Goal: Task Accomplishment & Management: Manage account settings

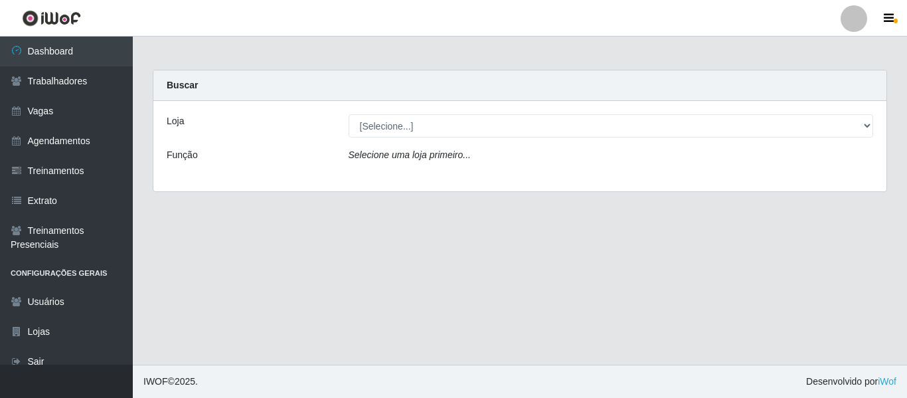
click at [393, 111] on div "Loja [Selecione...] Famiglia Muccini - Ristorante [PERSON_NAME] Função Selecion…" at bounding box center [519, 146] width 733 height 90
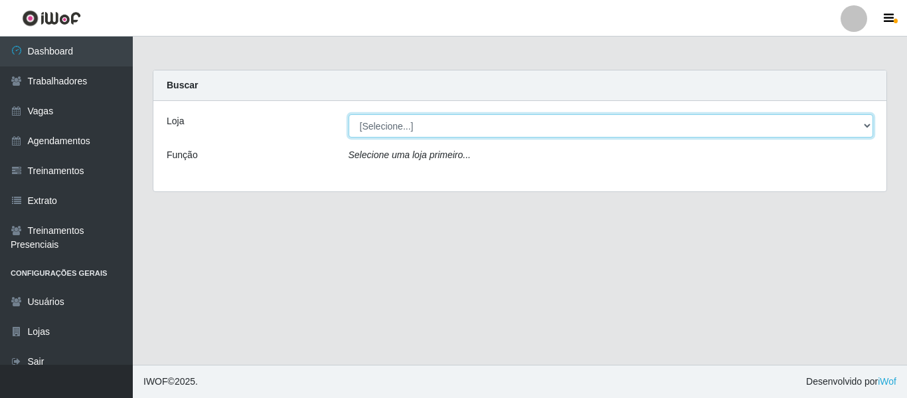
click at [400, 126] on select "[Selecione...] Famiglia Muccini - Ristorante [PERSON_NAME]" at bounding box center [611, 125] width 525 height 23
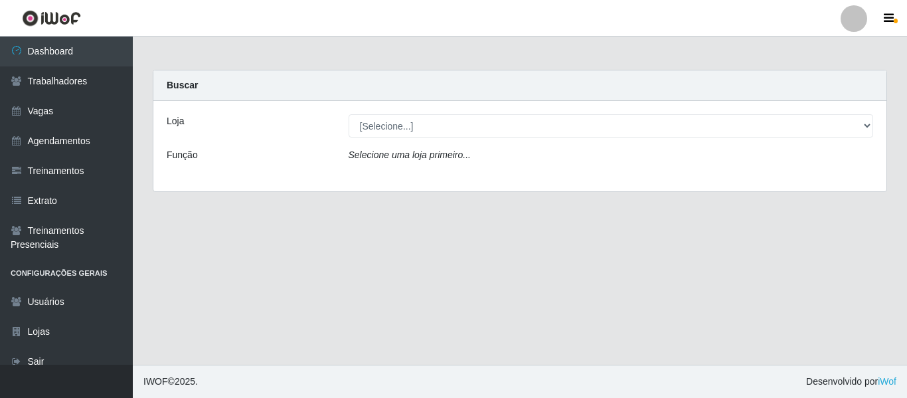
click at [476, 102] on div "Loja [Selecione...] Famiglia Muccini - Ristorante [PERSON_NAME] Função Selecion…" at bounding box center [519, 146] width 733 height 90
click at [862, 18] on div at bounding box center [854, 18] width 27 height 27
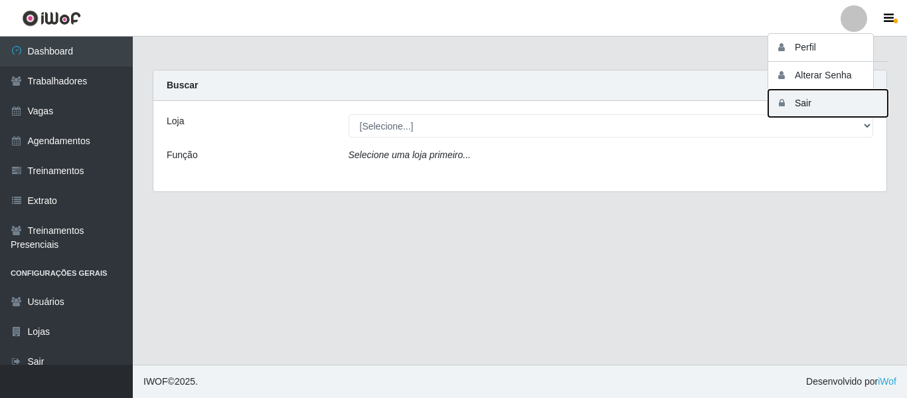
click at [824, 108] on button "Sair" at bounding box center [829, 103] width 120 height 27
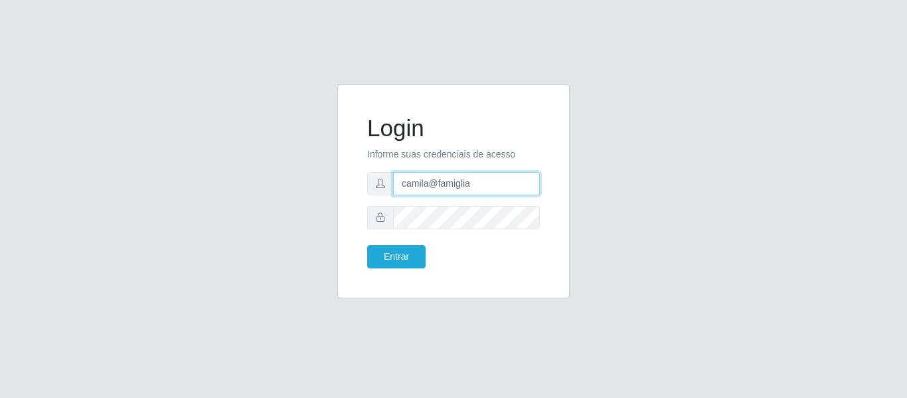
drag, startPoint x: 498, startPoint y: 182, endPoint x: 376, endPoint y: 190, distance: 121.8
click at [347, 183] on div "Login Informe suas credenciais de acesso camila@famiglia Entrar" at bounding box center [453, 191] width 233 height 214
type input "[EMAIL_ADDRESS][DOMAIN_NAME]"
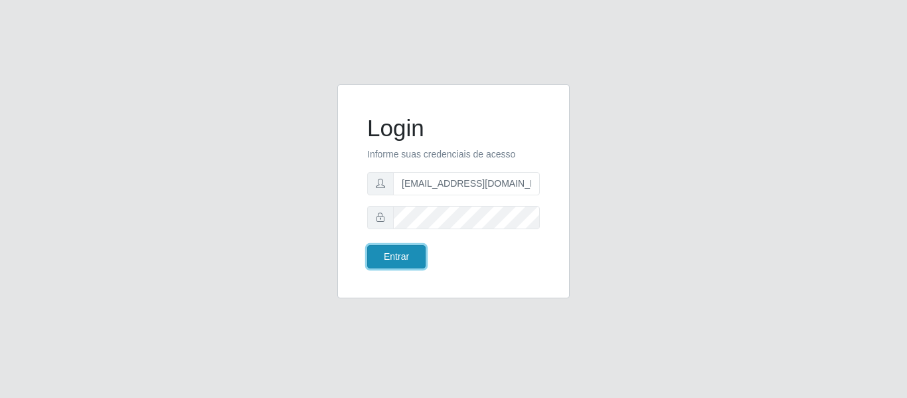
click at [397, 264] on button "Entrar" at bounding box center [396, 256] width 58 height 23
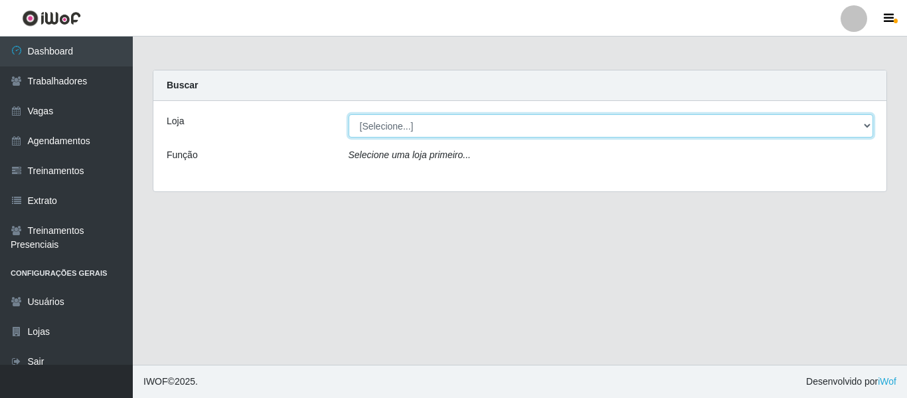
click at [375, 130] on select "[Selecione...] Bemais - Ruy Carneiro Bemais Supermercados - B1 Mangabeira Bemai…" at bounding box center [611, 125] width 525 height 23
select select "249"
click at [349, 114] on select "[Selecione...] Bemais - Ruy Carneiro Bemais Supermercados - B1 Mangabeira Bemai…" at bounding box center [611, 125] width 525 height 23
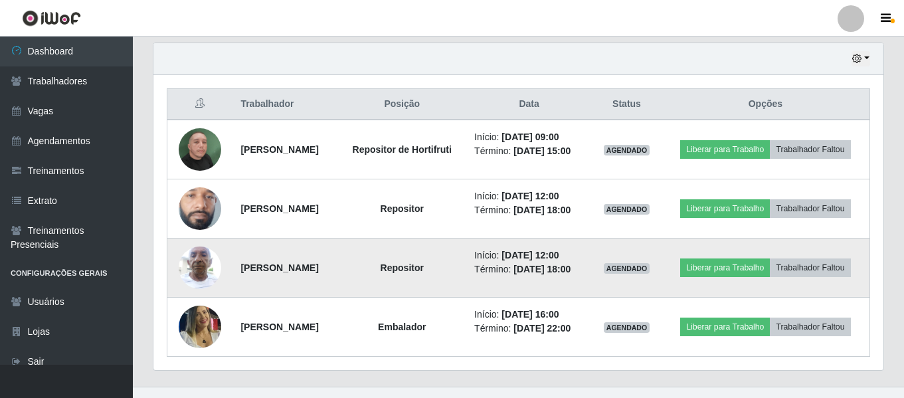
scroll to position [524, 0]
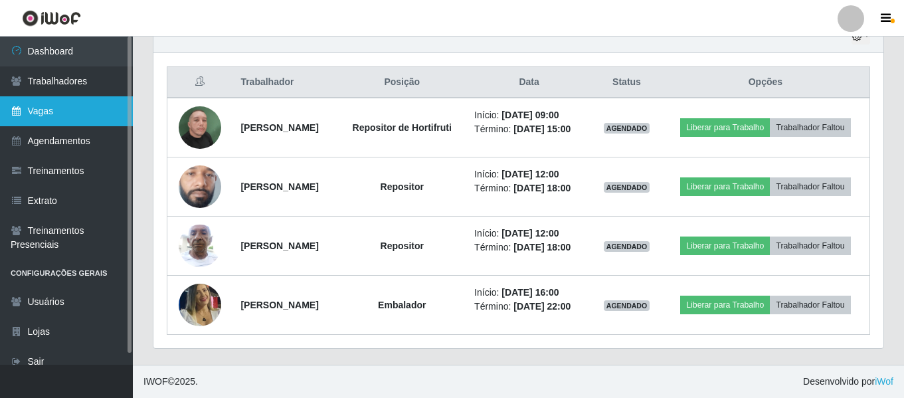
click at [58, 121] on link "Vagas" at bounding box center [66, 111] width 133 height 30
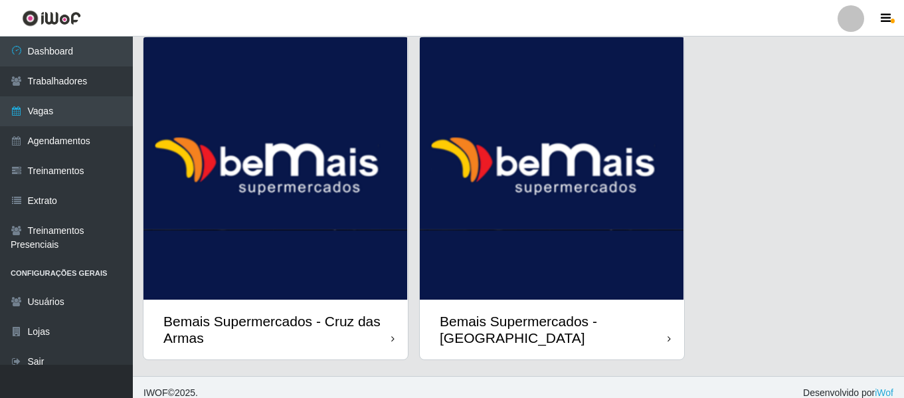
scroll to position [1762, 0]
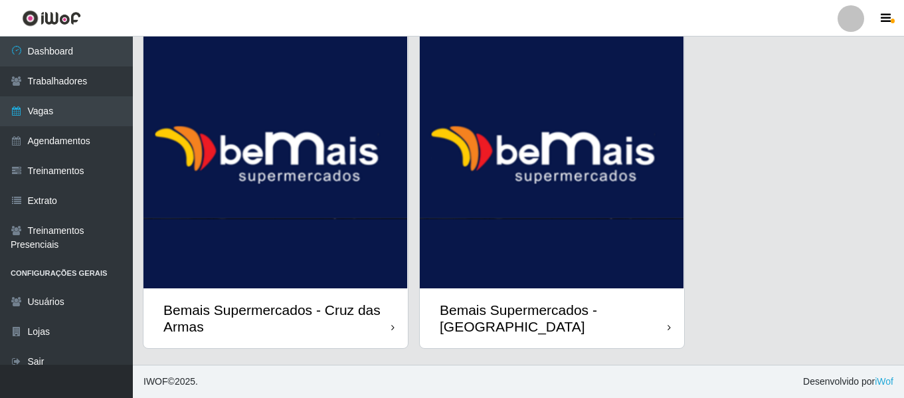
click at [494, 244] on img at bounding box center [552, 157] width 264 height 262
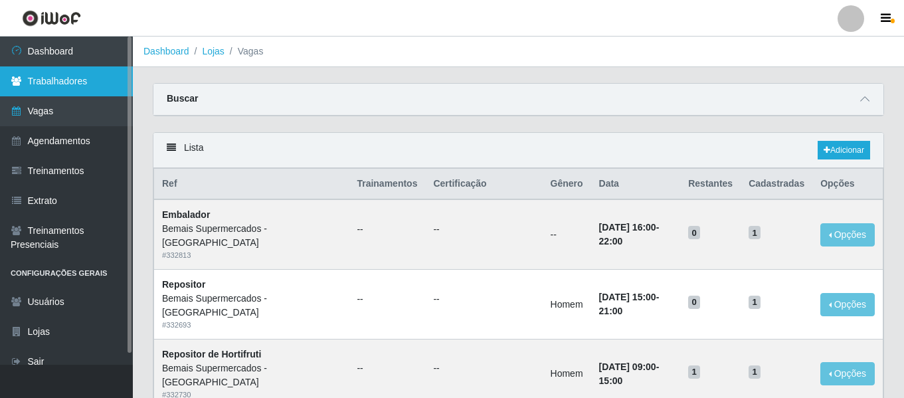
click at [93, 84] on link "Trabalhadores" at bounding box center [66, 81] width 133 height 30
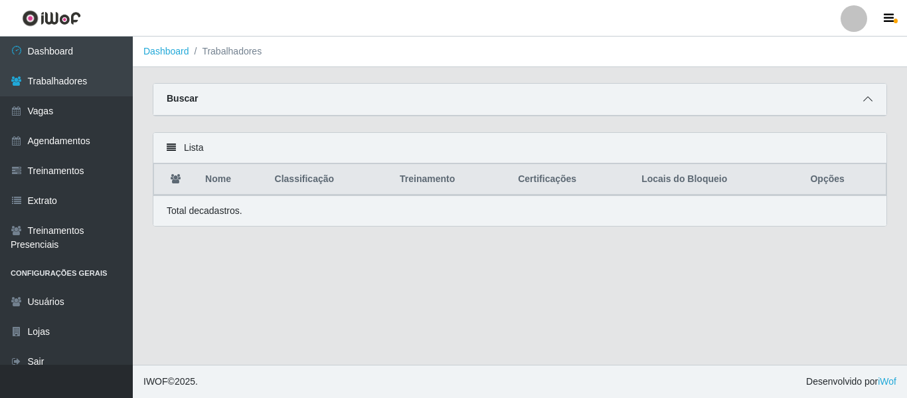
click at [863, 97] on span at bounding box center [868, 99] width 16 height 15
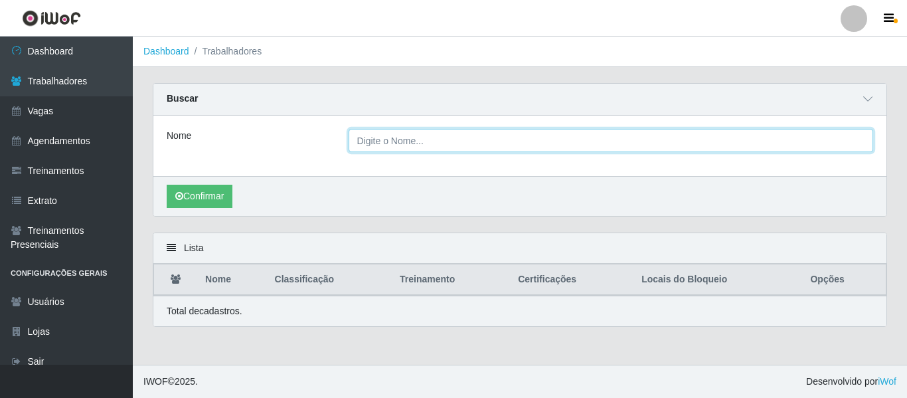
click at [405, 135] on input "Nome" at bounding box center [611, 140] width 525 height 23
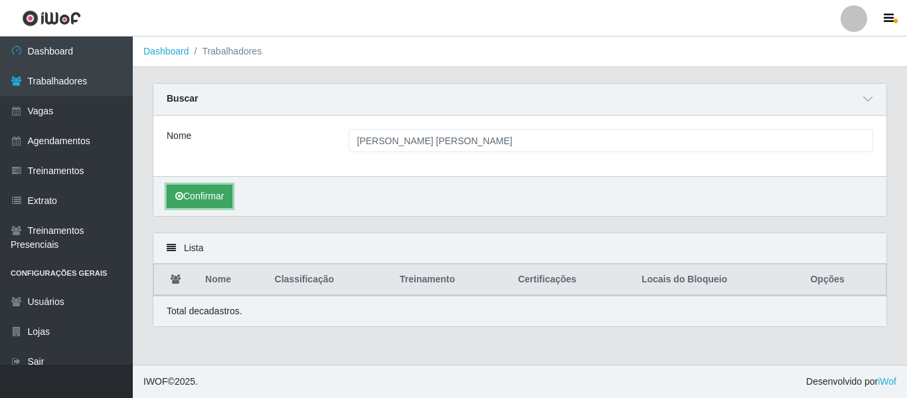
click at [228, 189] on button "Confirmar" at bounding box center [200, 196] width 66 height 23
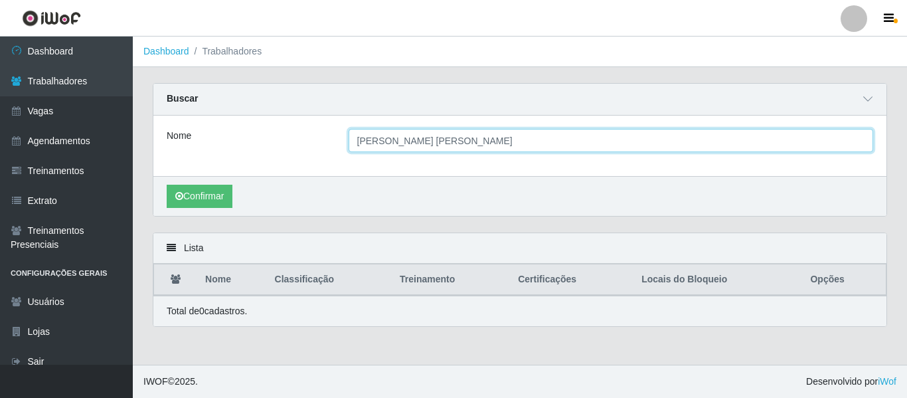
click at [407, 143] on input "anne michele" at bounding box center [611, 140] width 525 height 23
type input "anne michelle"
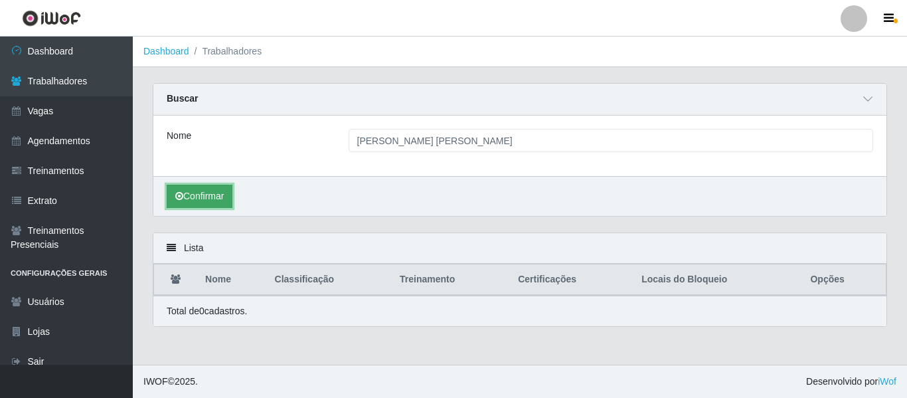
click at [218, 202] on button "Confirmar" at bounding box center [200, 196] width 66 height 23
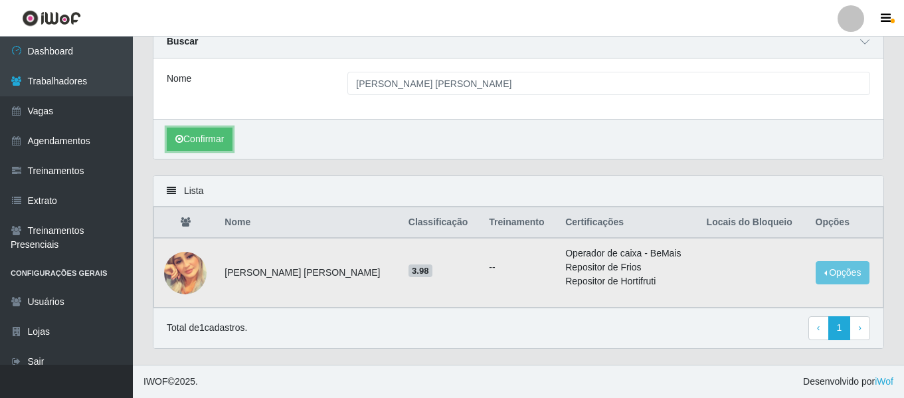
scroll to position [58, 0]
click at [191, 267] on img at bounding box center [185, 273] width 43 height 43
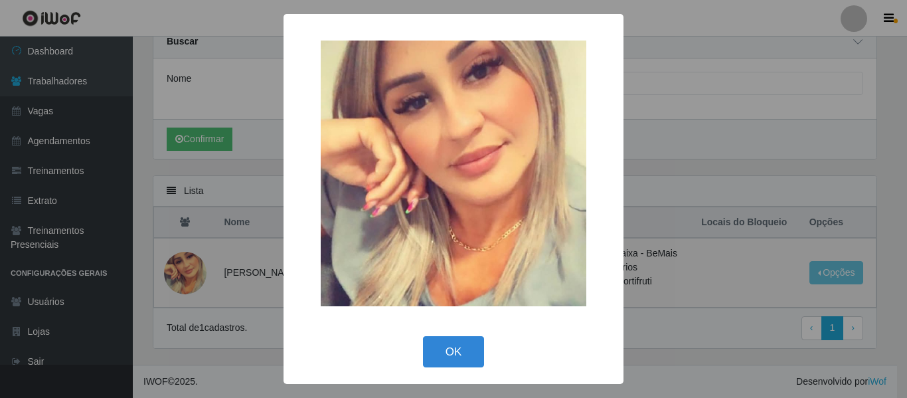
click at [191, 266] on div "× OK Cancel" at bounding box center [453, 199] width 907 height 398
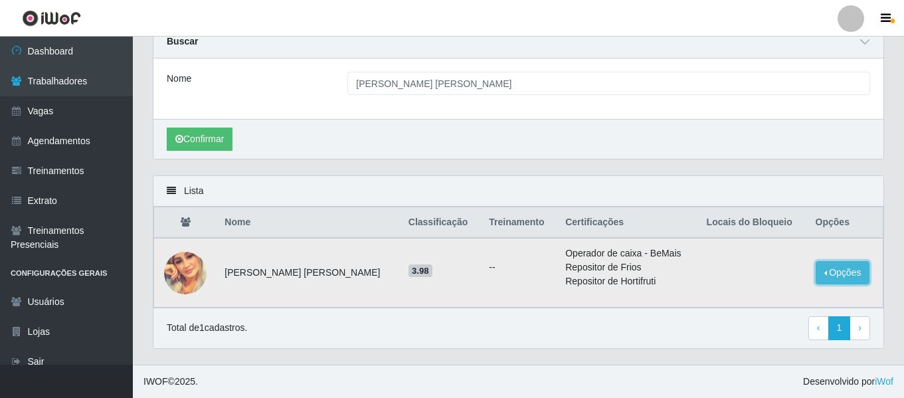
click at [845, 277] on button "Opções" at bounding box center [843, 272] width 54 height 23
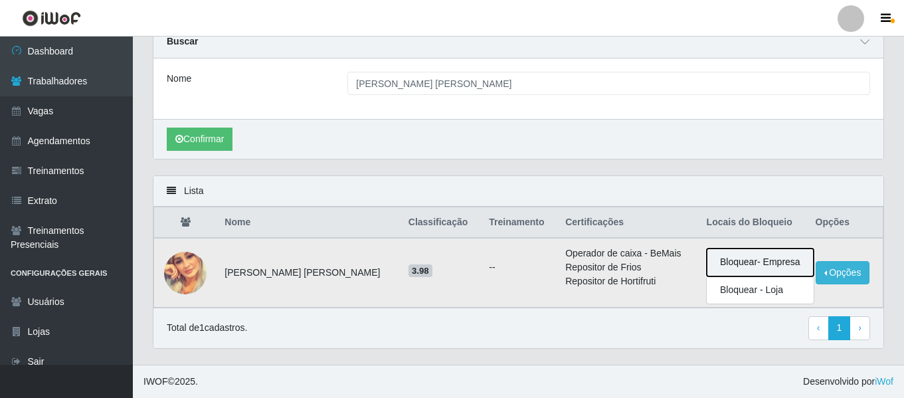
click at [773, 258] on button "Bloquear - Empresa" at bounding box center [760, 262] width 107 height 28
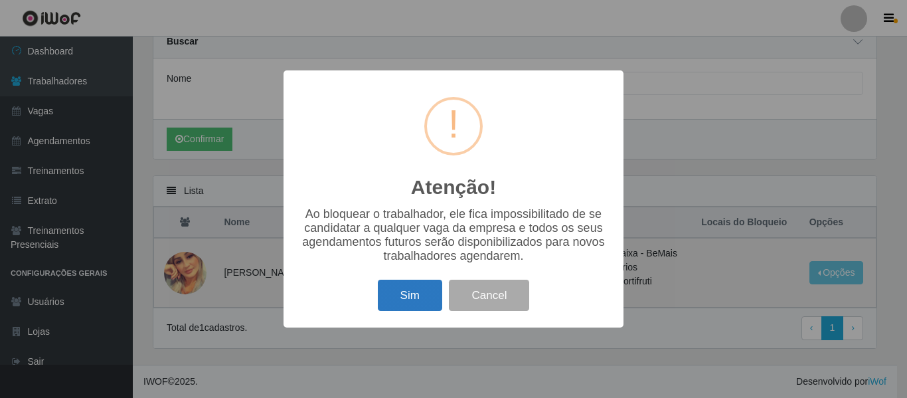
click at [408, 314] on div "Sim Cancel" at bounding box center [454, 295] width 314 height 38
click at [413, 308] on button "Sim" at bounding box center [410, 295] width 64 height 31
